Goal: Task Accomplishment & Management: Complete application form

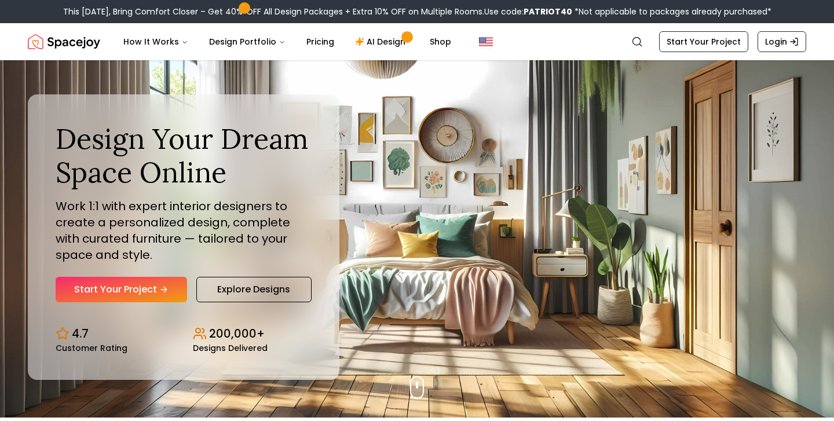
click at [726, 55] on nav "Spacejoy Search How It Works Design Portfolio Pricing AI Design Shop Search Sta…" at bounding box center [417, 41] width 778 height 37
click at [720, 54] on nav "Spacejoy Search How It Works Design Portfolio Pricing AI Design Shop Search Sta…" at bounding box center [417, 41] width 778 height 37
click at [708, 43] on link "Start Your Project" at bounding box center [703, 41] width 89 height 21
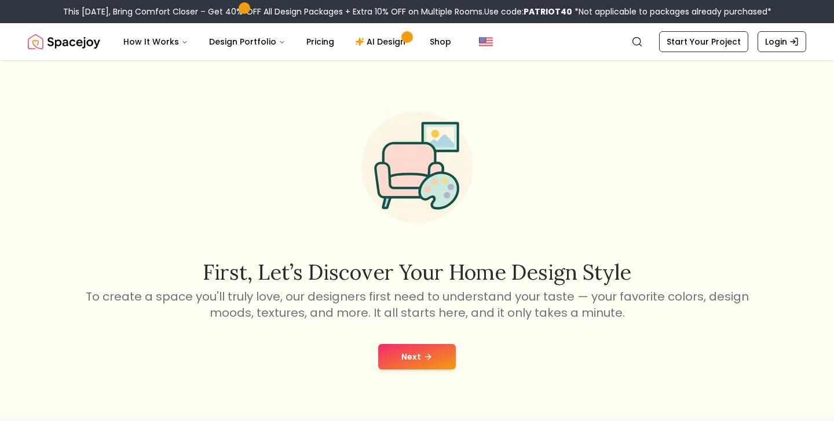
click at [446, 355] on button "Next" at bounding box center [417, 356] width 78 height 25
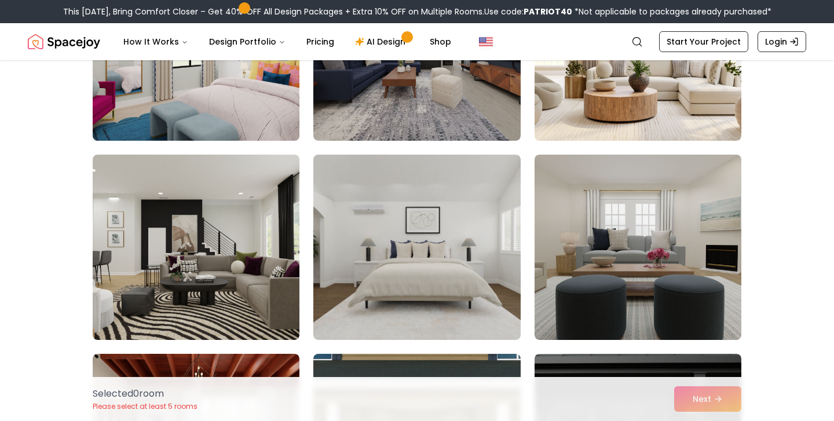
scroll to position [205, 0]
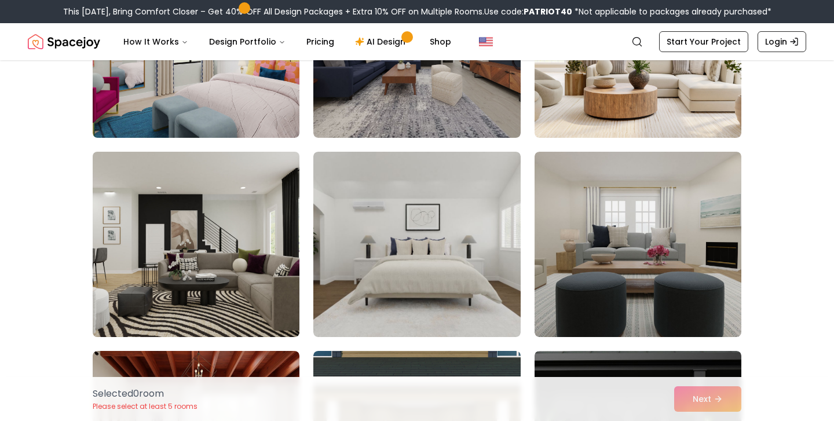
click at [276, 248] on img at bounding box center [195, 244] width 217 height 195
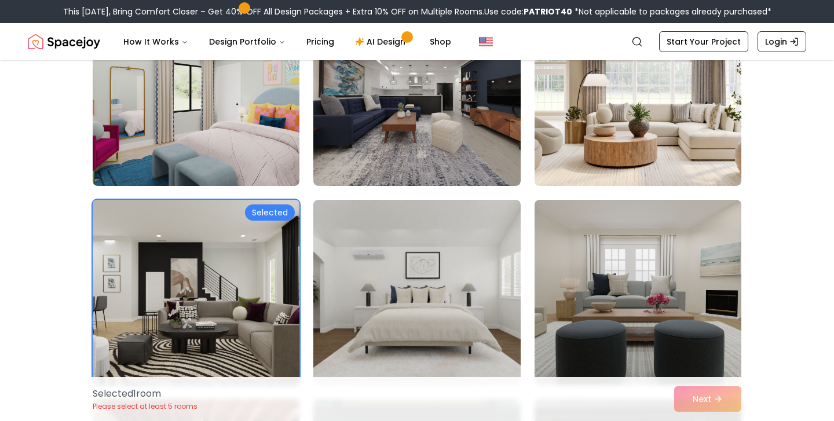
click at [274, 248] on img at bounding box center [195, 292] width 217 height 195
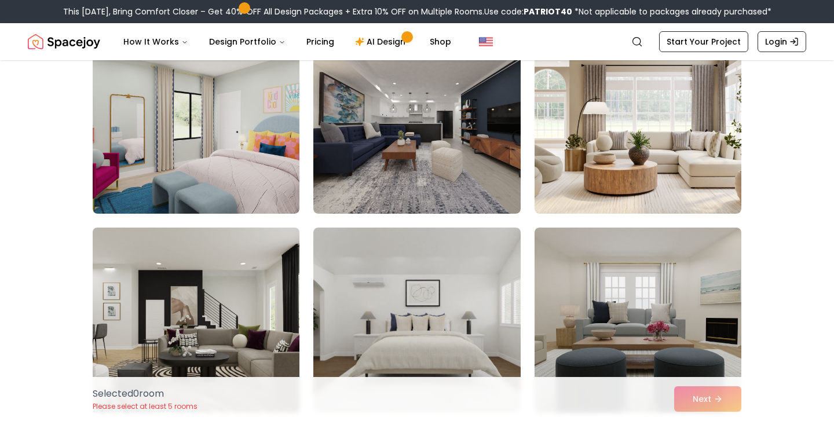
scroll to position [109, 0]
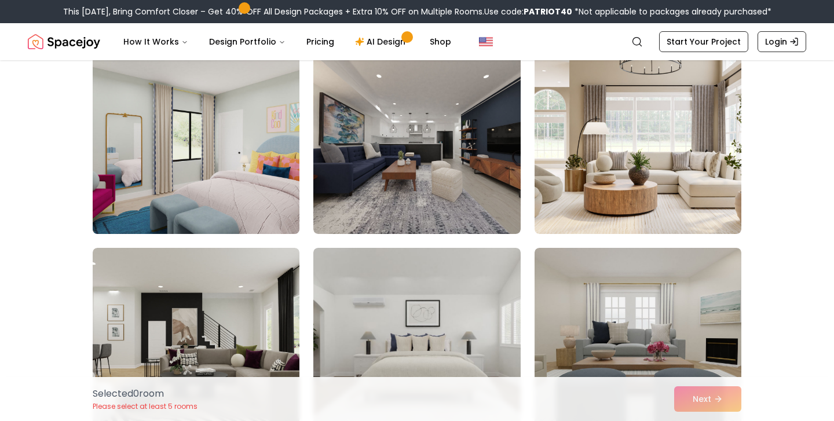
click at [251, 142] on img at bounding box center [195, 141] width 217 height 195
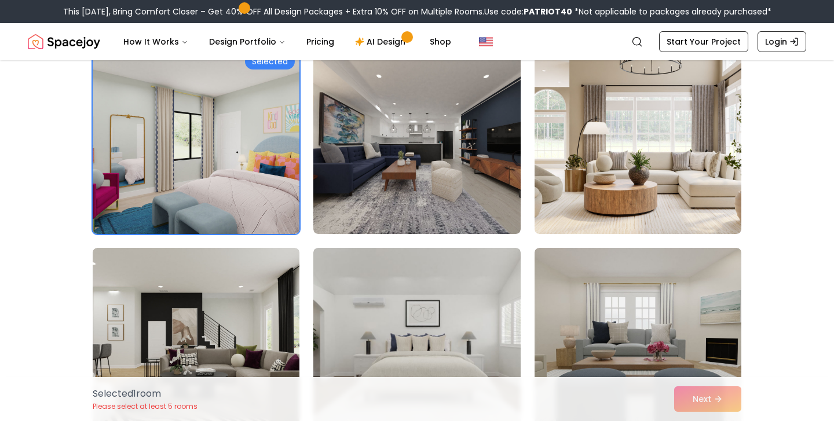
click at [709, 395] on div "Selected 1 room Please select at least 5 rooms Next" at bounding box center [416, 399] width 667 height 44
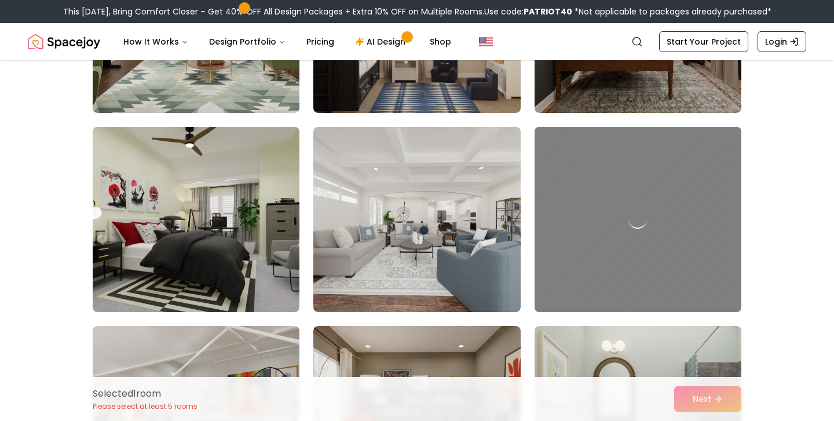
scroll to position [1227, 0]
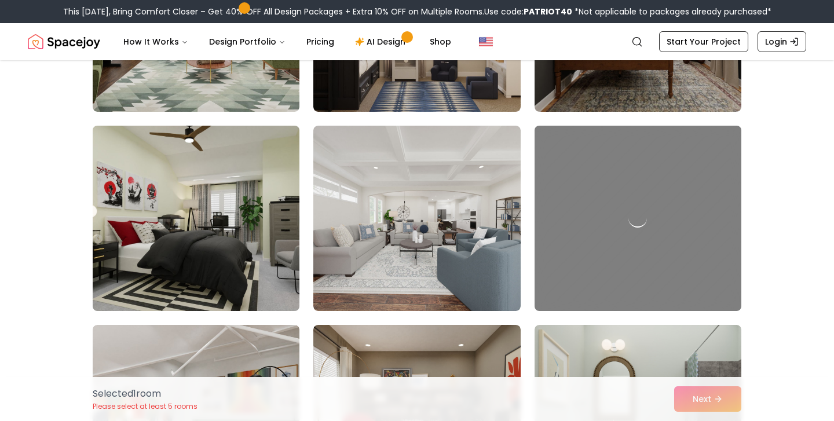
click at [217, 244] on img at bounding box center [195, 218] width 217 height 195
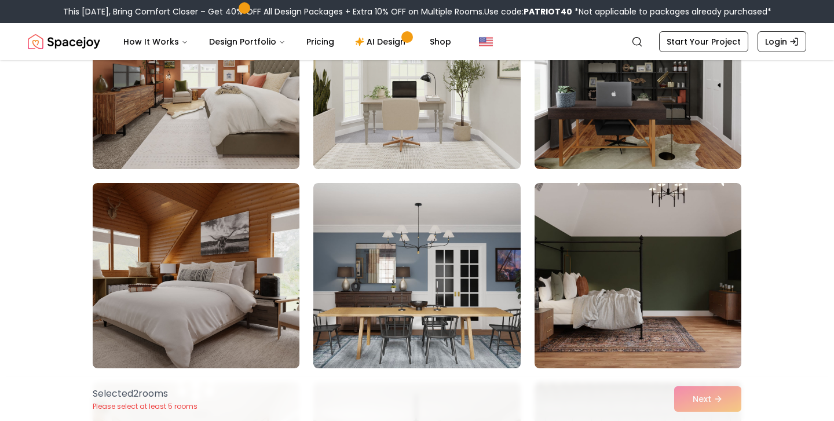
scroll to position [2406, 0]
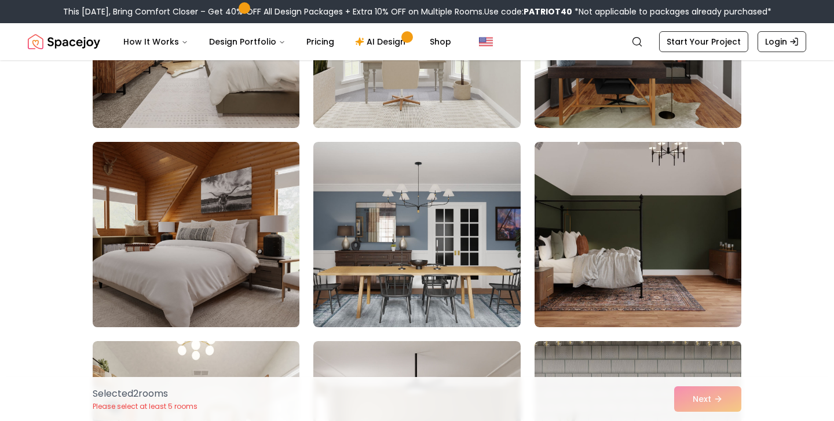
click at [241, 212] on img at bounding box center [195, 234] width 217 height 195
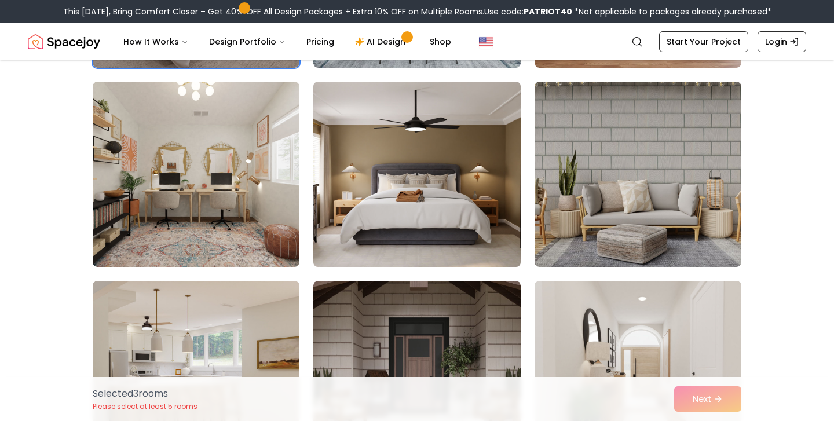
scroll to position [2671, 0]
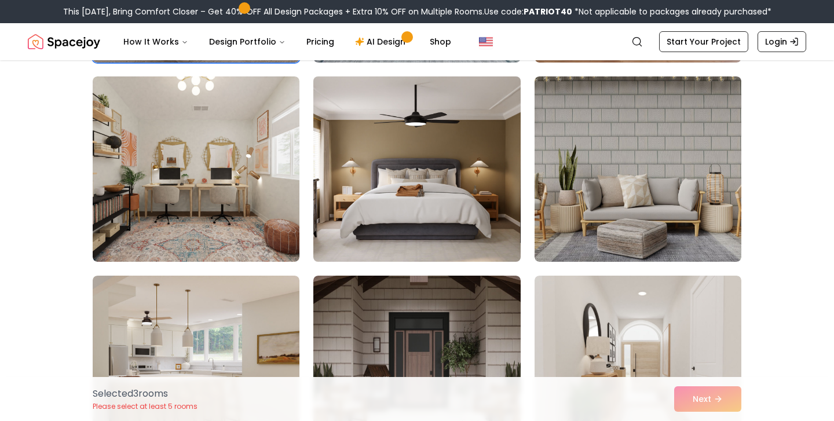
click at [484, 197] on img at bounding box center [416, 169] width 217 height 195
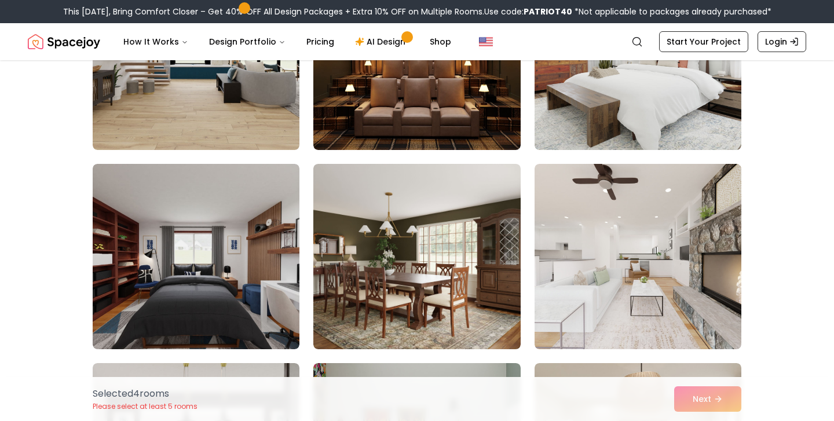
scroll to position [3442, 0]
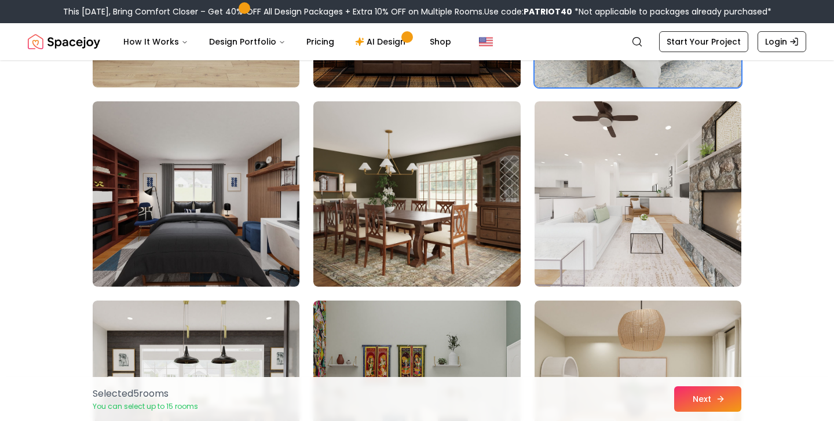
click at [711, 411] on button "Next" at bounding box center [707, 398] width 67 height 25
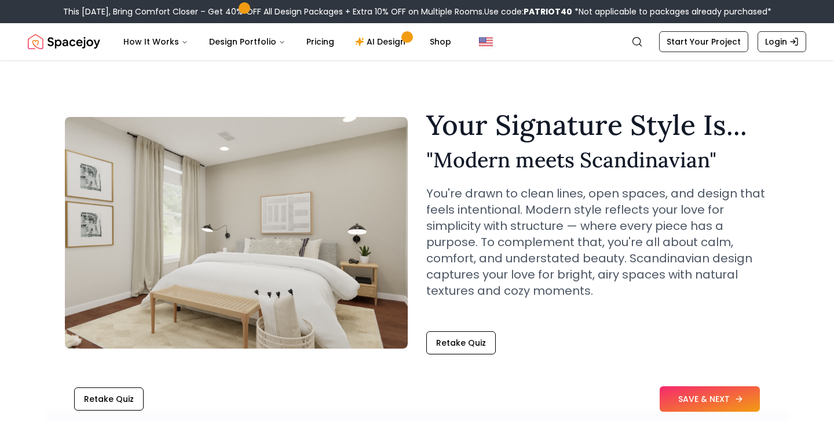
click at [692, 406] on button "SAVE & NEXT" at bounding box center [710, 398] width 100 height 25
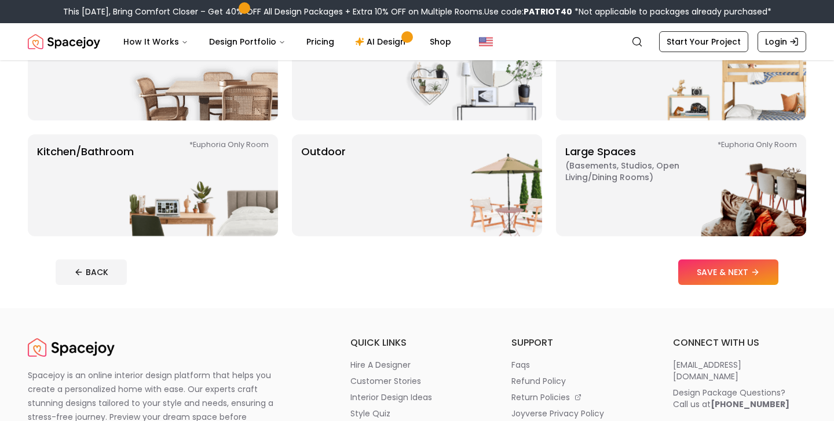
scroll to position [256, 0]
